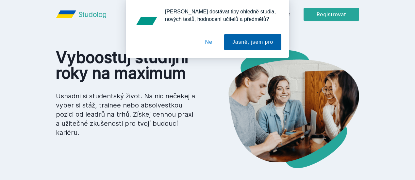
click at [227, 47] on button "Jasně, jsem pro" at bounding box center [252, 42] width 57 height 16
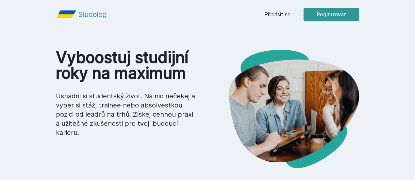
click at [356, 14] on button "Registrovat" at bounding box center [332, 14] width 56 height 13
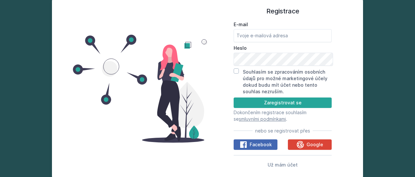
click at [266, 44] on form "E-mail [GEOGRAPHIC_DATA] Souhlasím se zpracováním osobních údajů pro možné mark…" at bounding box center [283, 71] width 98 height 101
click at [262, 37] on input "E-mail" at bounding box center [283, 35] width 98 height 13
type input "[EMAIL_ADDRESS][DOMAIN_NAME]"
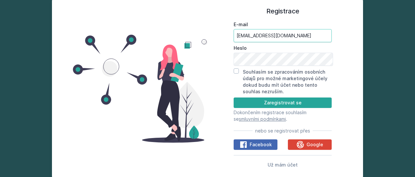
click at [310, 37] on input "[EMAIL_ADDRESS][DOMAIN_NAME]" at bounding box center [283, 35] width 98 height 13
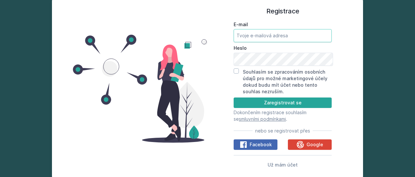
click at [295, 36] on input "E-mail" at bounding box center [283, 35] width 98 height 13
type input "[EMAIL_ADDRESS][DOMAIN_NAME]"
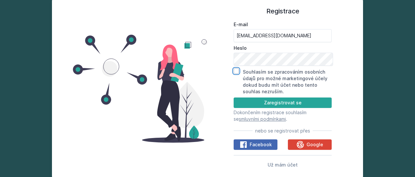
click at [237, 74] on input "Souhlasím se zpracováním osobních údajů pro možné marketingové účely dokud budu…" at bounding box center [236, 70] width 5 height 5
checkbox input "true"
click at [288, 107] on button "Zaregistrovat se" at bounding box center [283, 102] width 98 height 10
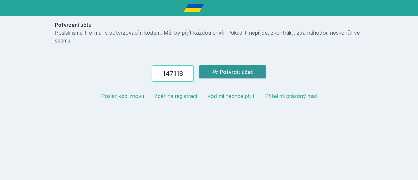
type input "147118"
click at [255, 74] on button "Potvrdit účet" at bounding box center [232, 71] width 67 height 13
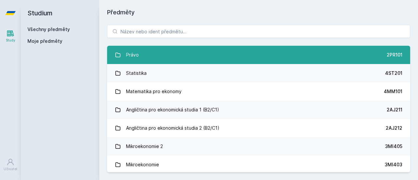
click at [295, 53] on link "Právo 2PR101" at bounding box center [258, 55] width 303 height 18
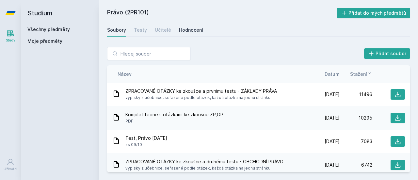
click at [195, 29] on div "Hodnocení" at bounding box center [191, 30] width 24 height 7
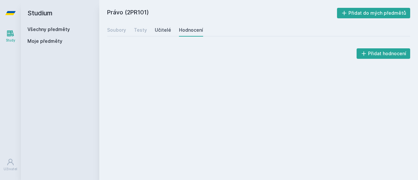
click at [155, 31] on div "Učitelé" at bounding box center [163, 30] width 16 height 7
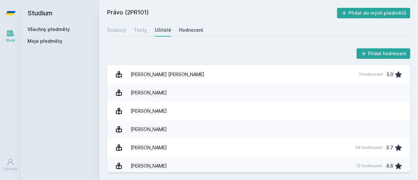
click at [192, 28] on div "Hodnocení" at bounding box center [191, 30] width 24 height 7
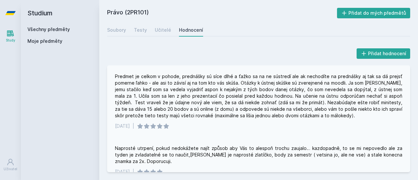
scroll to position [0, 0]
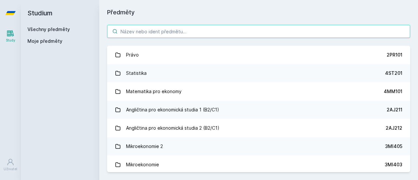
click at [146, 27] on input "search" at bounding box center [258, 31] width 303 height 13
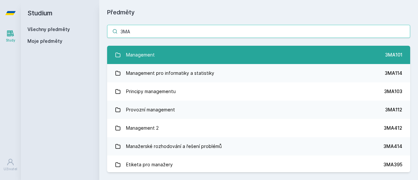
type input "3MA"
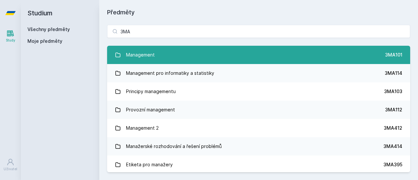
click at [167, 56] on link "Management 3MA101" at bounding box center [258, 55] width 303 height 18
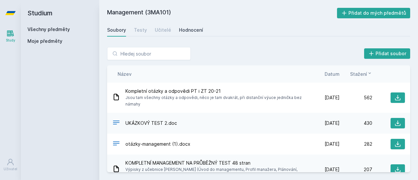
click at [192, 29] on div "Hodnocení" at bounding box center [191, 30] width 24 height 7
click at [143, 57] on input "search" at bounding box center [149, 53] width 84 height 13
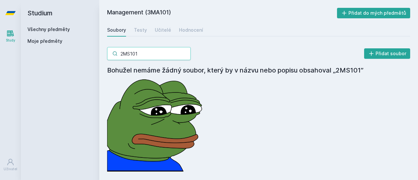
click at [128, 55] on input "2MS101" at bounding box center [149, 53] width 84 height 13
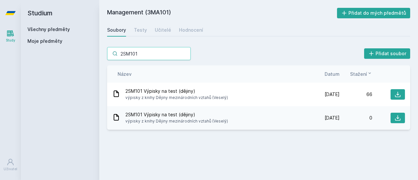
click at [149, 51] on input "2SM101" at bounding box center [149, 53] width 84 height 13
type input "2SM101"
click at [54, 27] on link "Všechny předměty" at bounding box center [48, 29] width 43 height 6
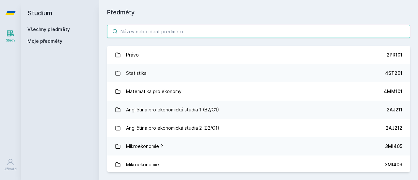
click at [153, 29] on input "search" at bounding box center [258, 31] width 303 height 13
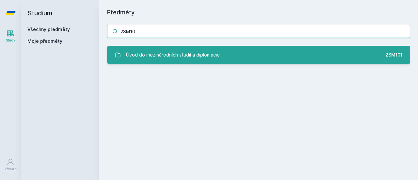
type input "2SM10"
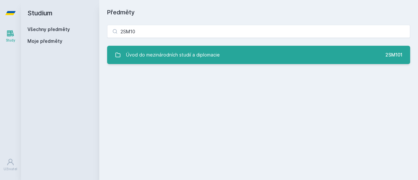
click at [171, 55] on div "Úvod do mezinárodních studií a diplomacie" at bounding box center [173, 54] width 94 height 13
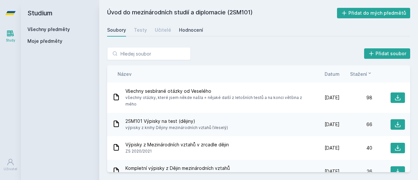
click at [193, 31] on div "Hodnocení" at bounding box center [191, 30] width 24 height 7
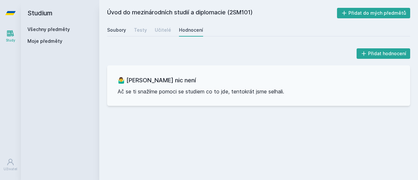
click at [115, 32] on div "Soubory" at bounding box center [116, 30] width 19 height 7
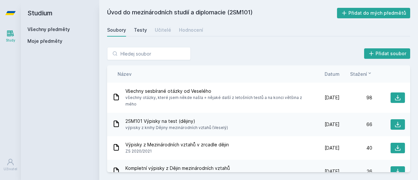
click at [144, 30] on div "Testy" at bounding box center [140, 30] width 13 height 7
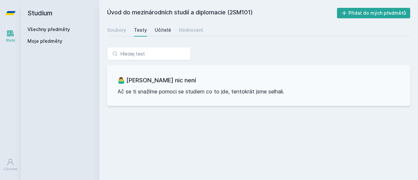
click at [158, 27] on div "Učitelé" at bounding box center [163, 30] width 16 height 7
click at [55, 29] on link "Všechny předměty" at bounding box center [48, 29] width 43 height 6
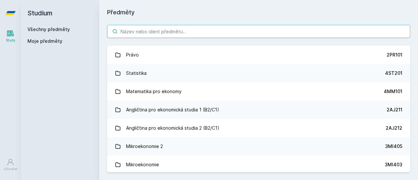
click at [137, 35] on input "search" at bounding box center [258, 31] width 303 height 13
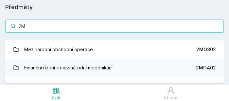
type input "2"
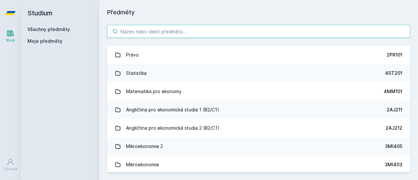
paste input "2ME104"
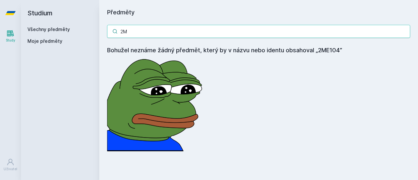
type input "2"
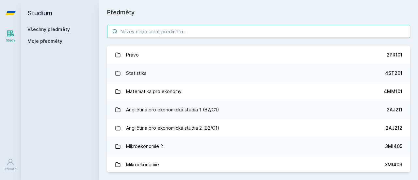
paste input "2SE202"
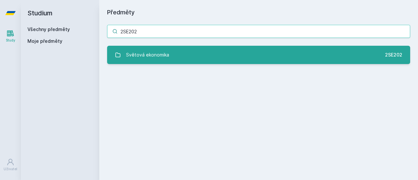
type input "2SE202"
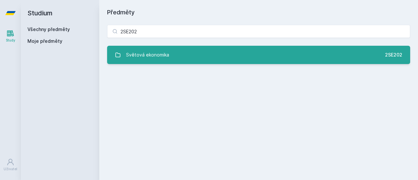
click at [223, 52] on link "Světová ekonomika 2SE202" at bounding box center [258, 55] width 303 height 18
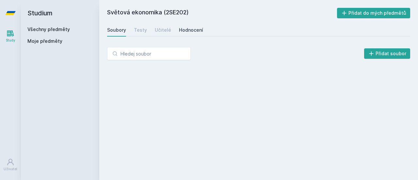
click at [195, 31] on div "Hodnocení" at bounding box center [191, 30] width 24 height 7
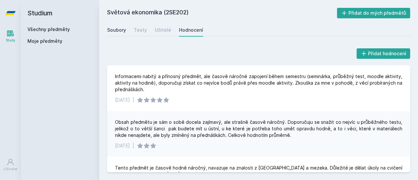
click at [122, 33] on div "Soubory" at bounding box center [116, 30] width 19 height 7
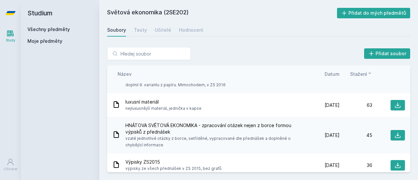
scroll to position [50, 0]
click at [157, 29] on div "Učitelé" at bounding box center [163, 30] width 16 height 7
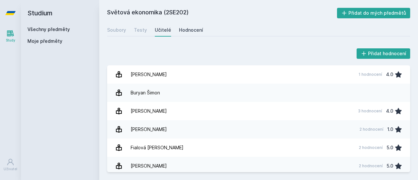
click at [194, 32] on div "Hodnocení" at bounding box center [191, 30] width 24 height 7
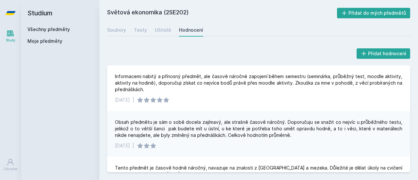
click at [66, 31] on link "Všechny předměty" at bounding box center [48, 29] width 43 height 6
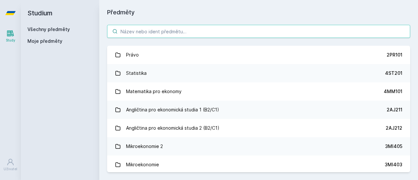
click at [157, 33] on input "search" at bounding box center [258, 31] width 303 height 13
paste input "1FU201"
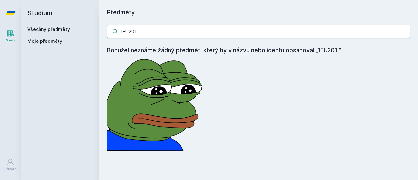
type input "1FU201"
